Goal: Find specific page/section: Find specific page/section

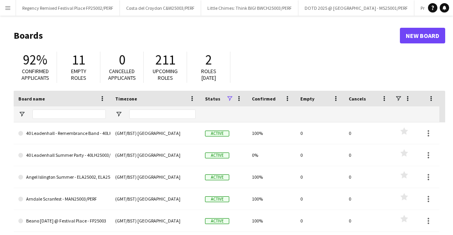
click at [11, 9] on button "Menu" at bounding box center [8, 8] width 16 height 16
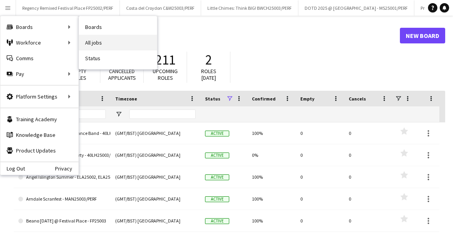
click at [97, 39] on link "All jobs" at bounding box center [118, 43] width 78 height 16
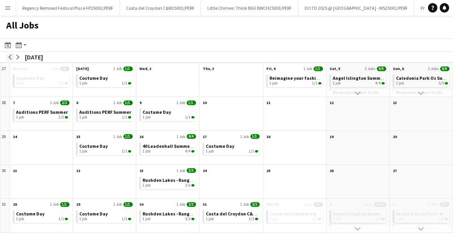
click at [7, 55] on button "arrow-left" at bounding box center [10, 57] width 8 height 8
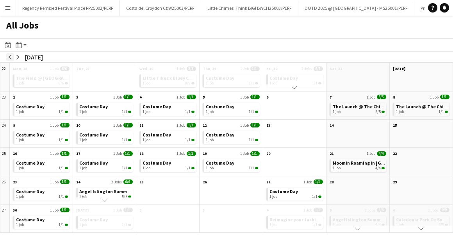
click at [7, 55] on button "arrow-left" at bounding box center [10, 57] width 8 height 8
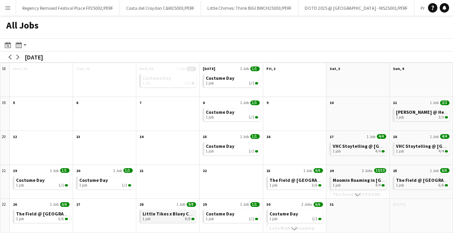
click at [171, 219] on div "1 job 8/8" at bounding box center [168, 218] width 52 height 5
